Goal: Use online tool/utility

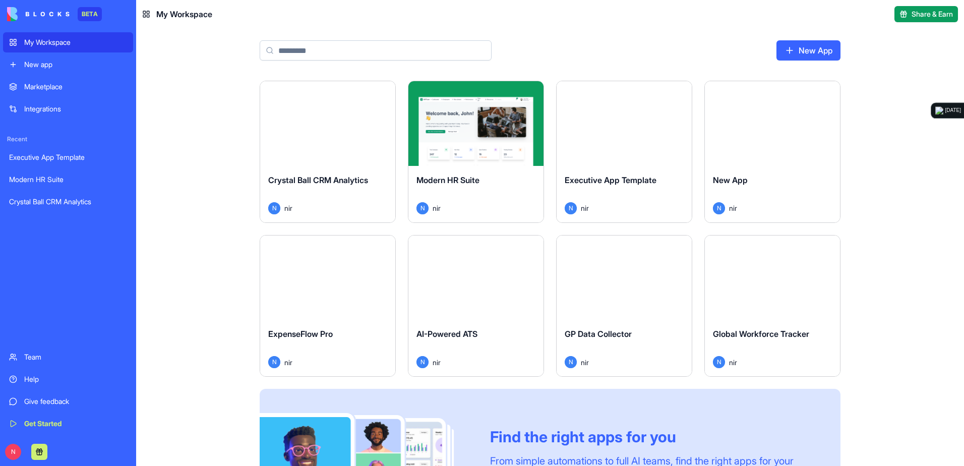
click at [314, 150] on div "Launch" at bounding box center [327, 123] width 135 height 85
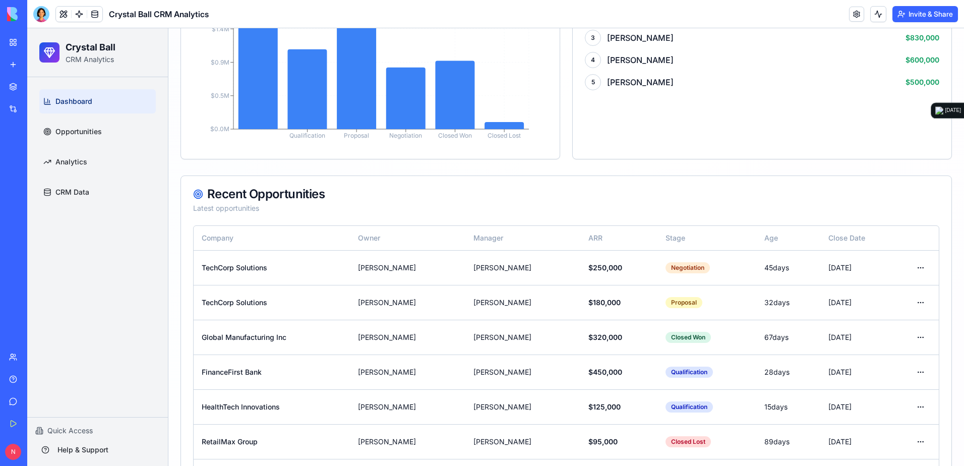
scroll to position [555, 0]
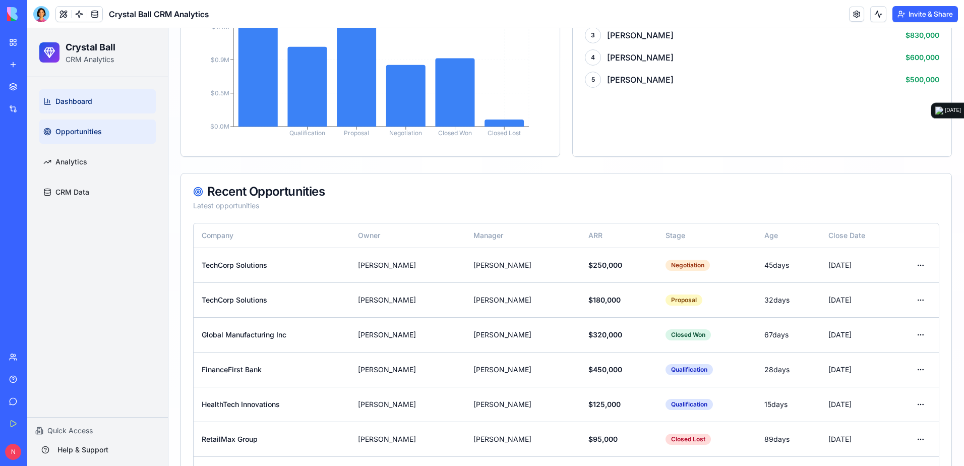
click at [102, 127] on span "Opportunities" at bounding box center [78, 132] width 46 height 10
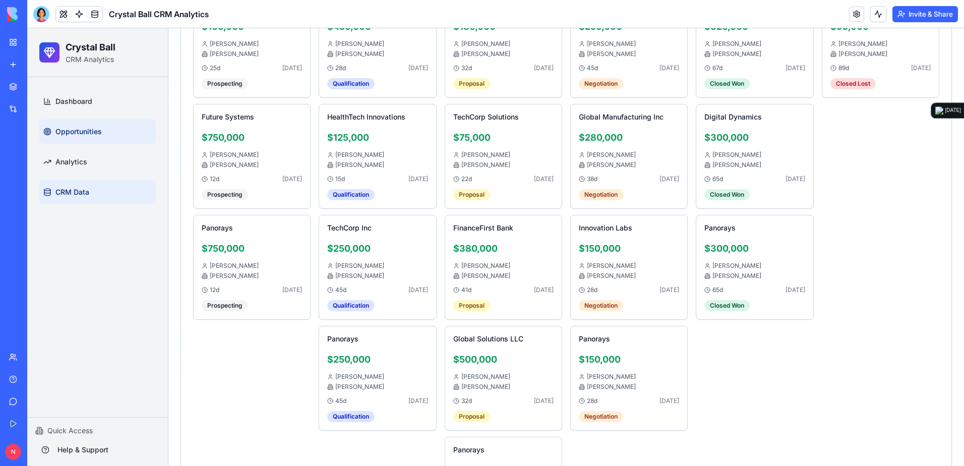
scroll to position [434, 0]
click at [94, 166] on link "Analytics" at bounding box center [97, 162] width 117 height 24
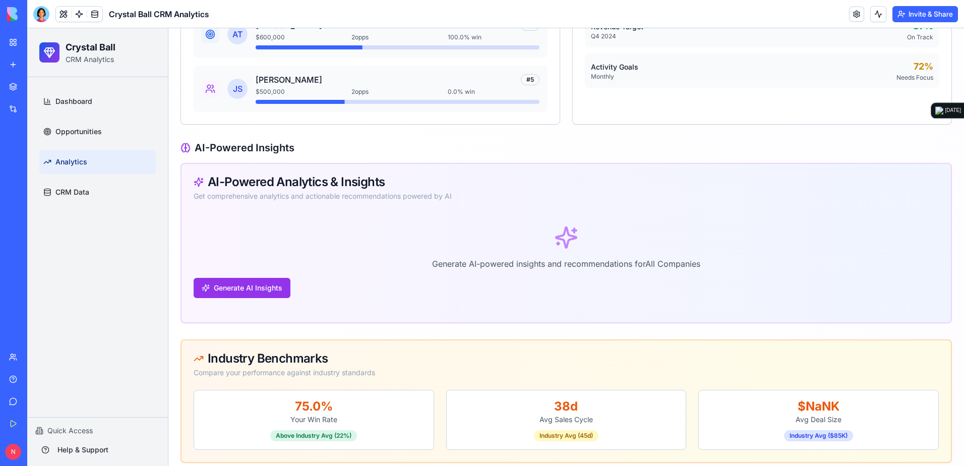
scroll to position [1458, 0]
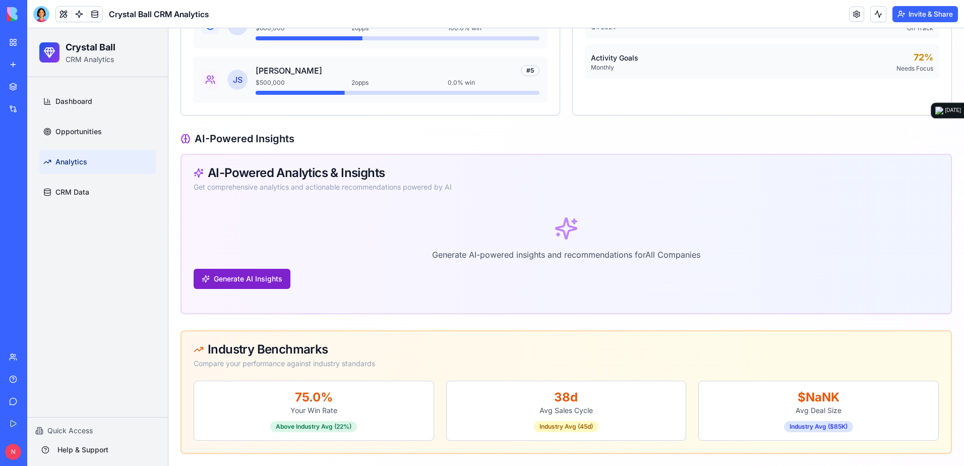
click at [249, 280] on button "Generate AI Insights" at bounding box center [242, 279] width 97 height 20
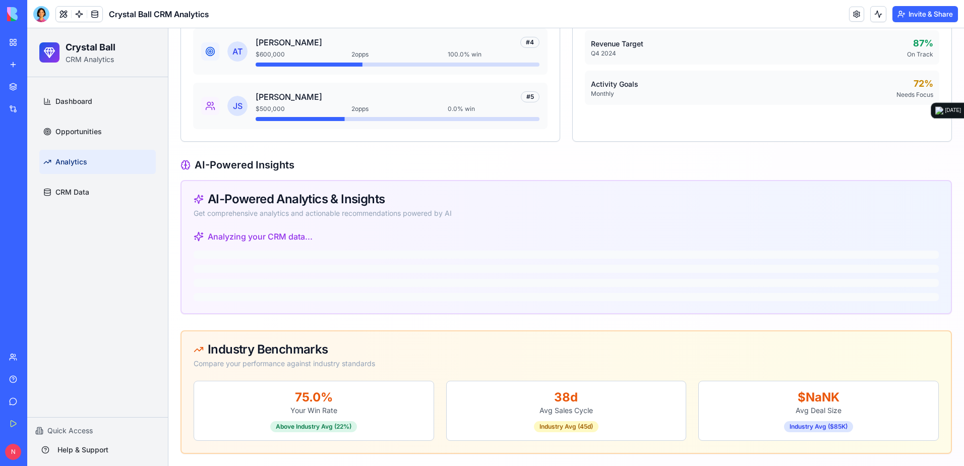
scroll to position [1432, 0]
click at [14, 39] on link "My Workspace" at bounding box center [23, 42] width 40 height 20
